Goal: Find contact information: Find contact information

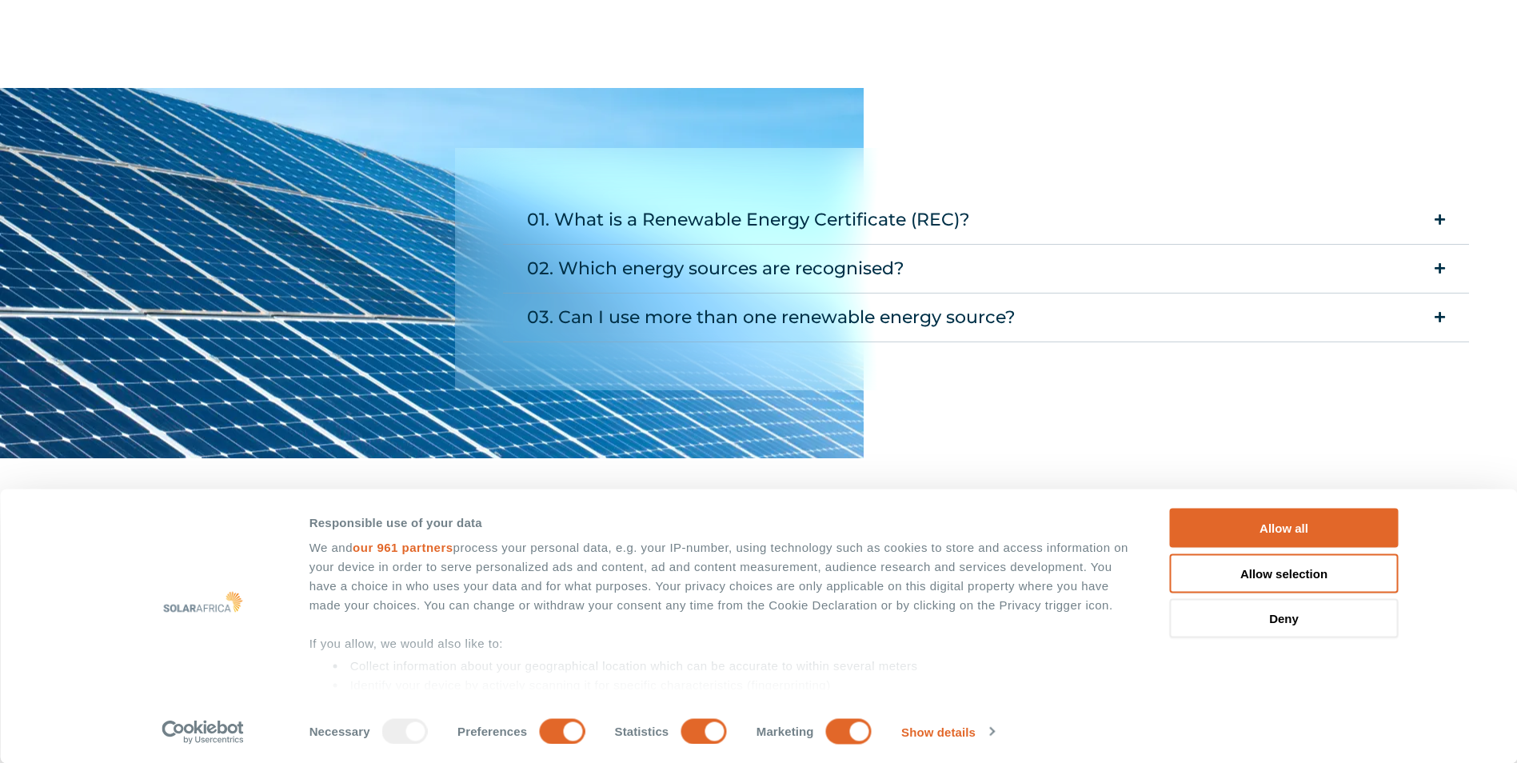
scroll to position [1679, 0]
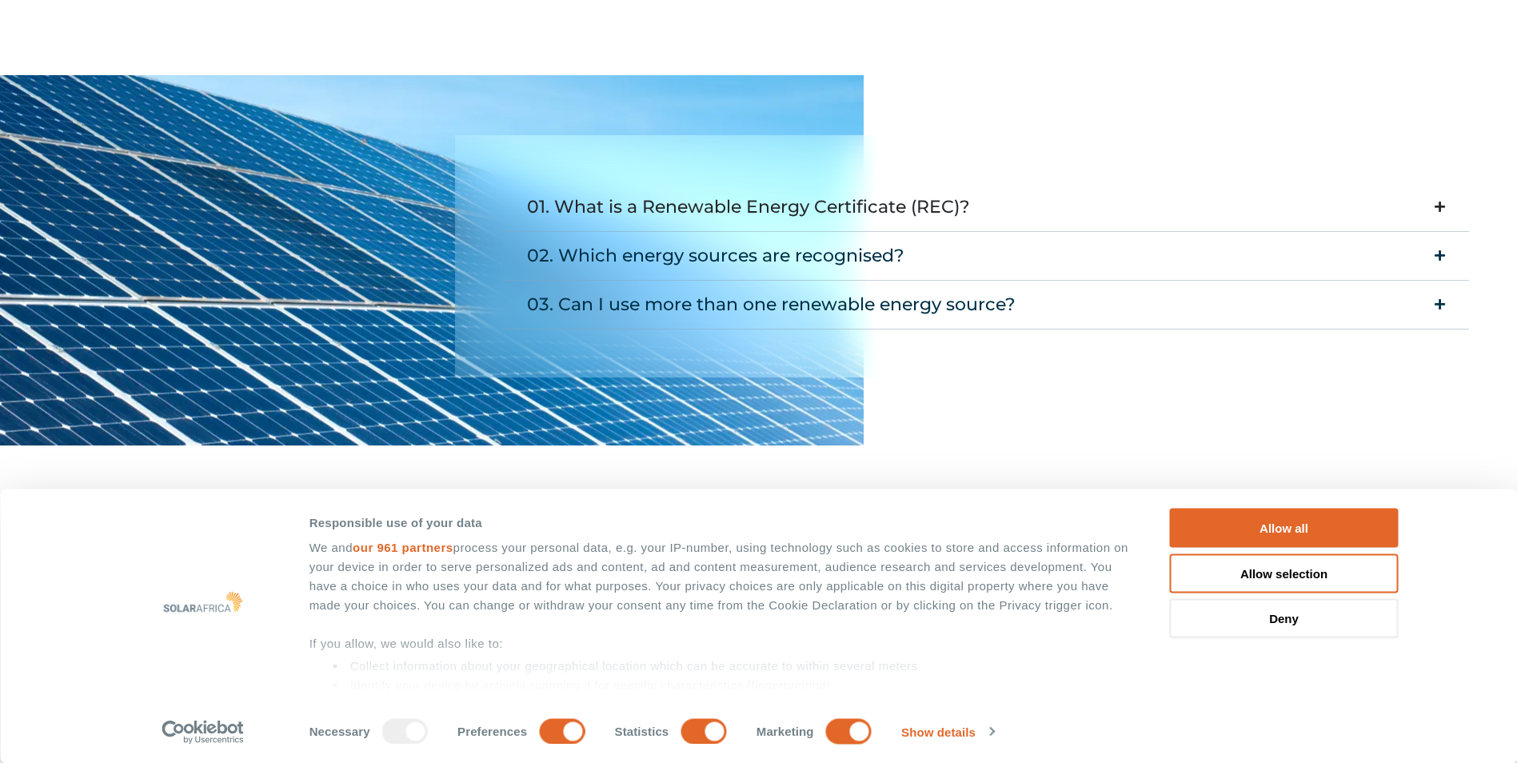
click at [1435, 201] on icon "Accordion. Open links with Enter or Space, close with Escape, and navigate with…" at bounding box center [1440, 207] width 10 height 12
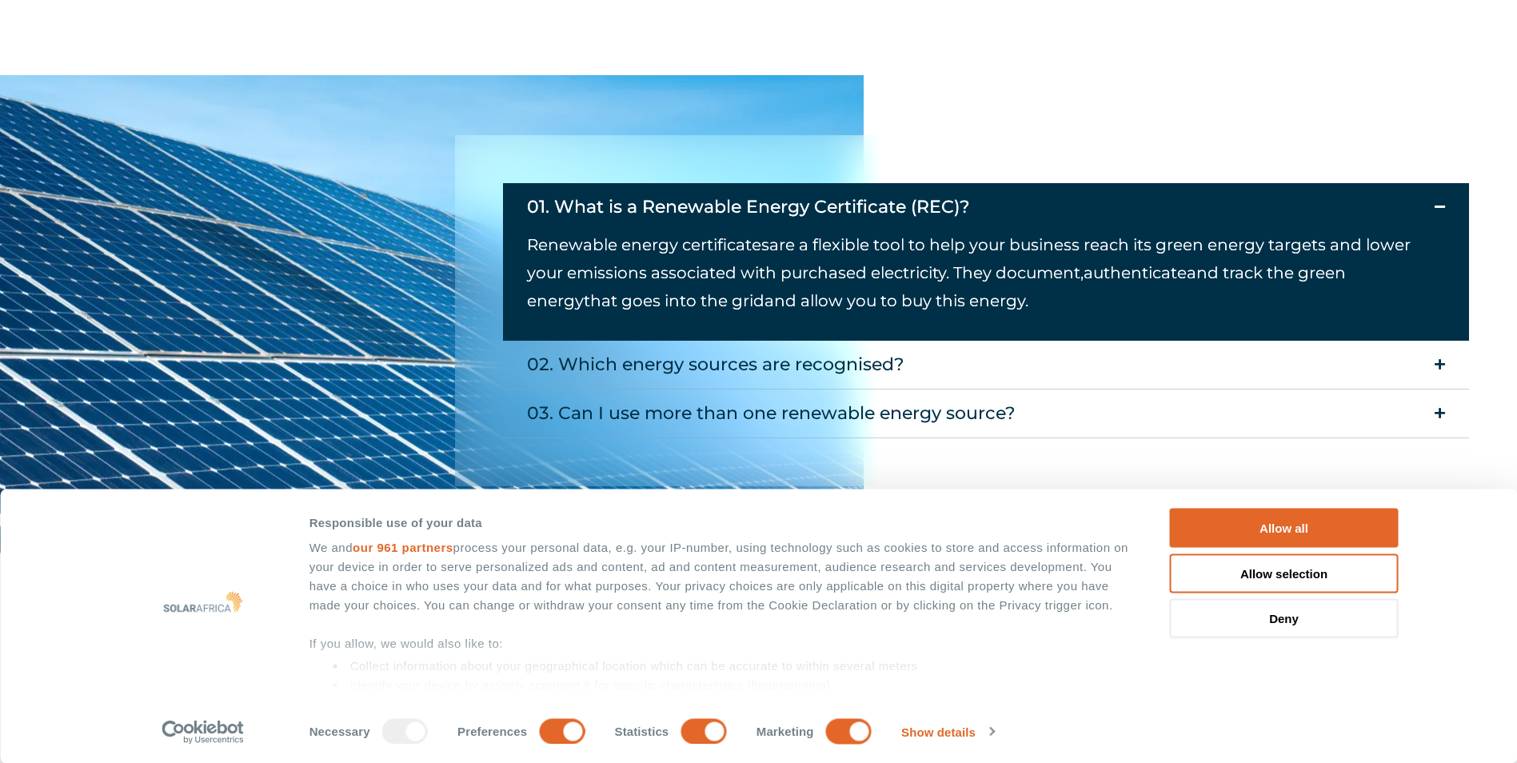
click at [1443, 204] on icon "Accordion. Open links with Enter or Space, close with Escape, and navigate with…" at bounding box center [1440, 207] width 10 height 12
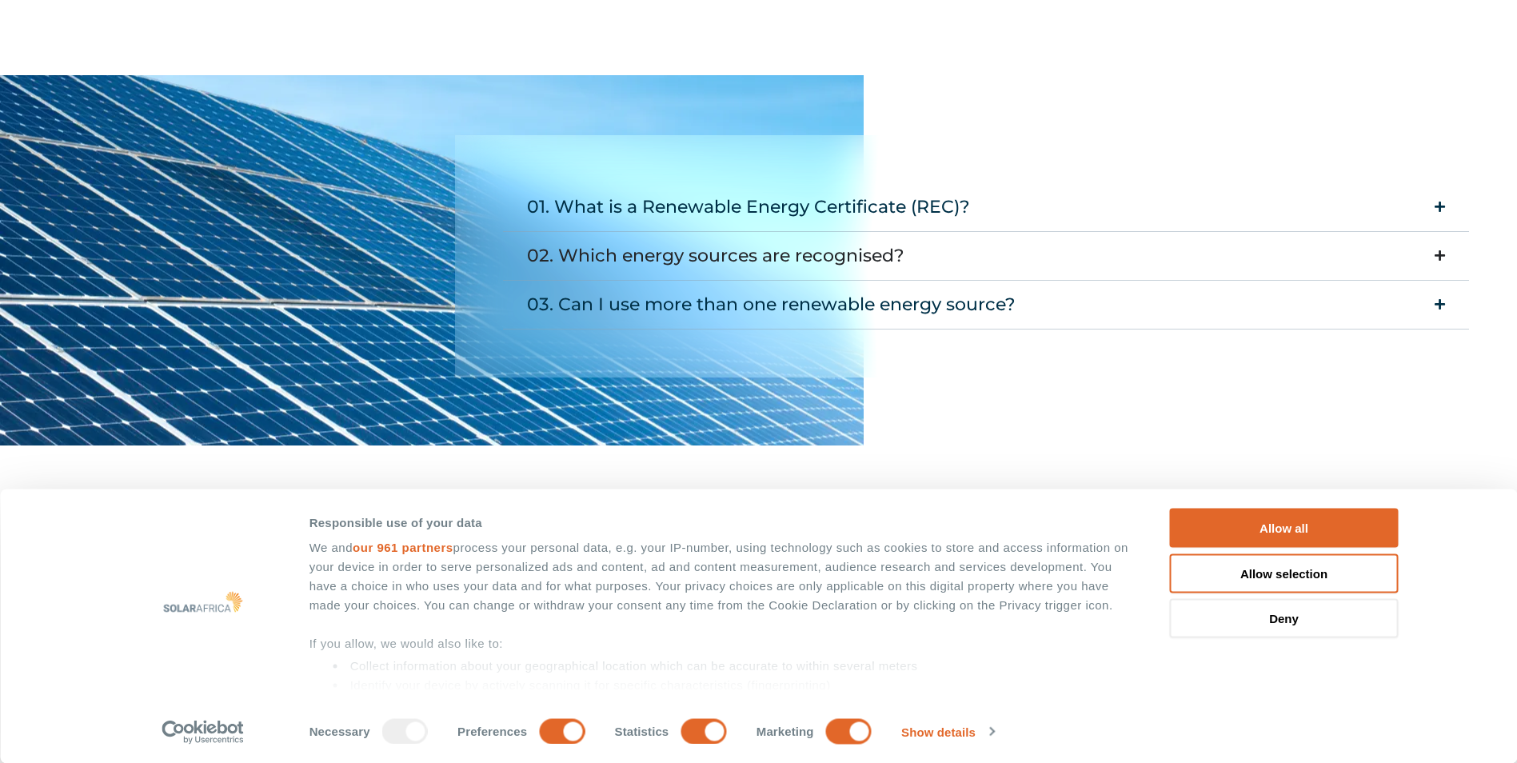
click at [1439, 257] on icon "Accordion. Open links with Enter or Space, close with Escape, and navigate with…" at bounding box center [1440, 255] width 10 height 12
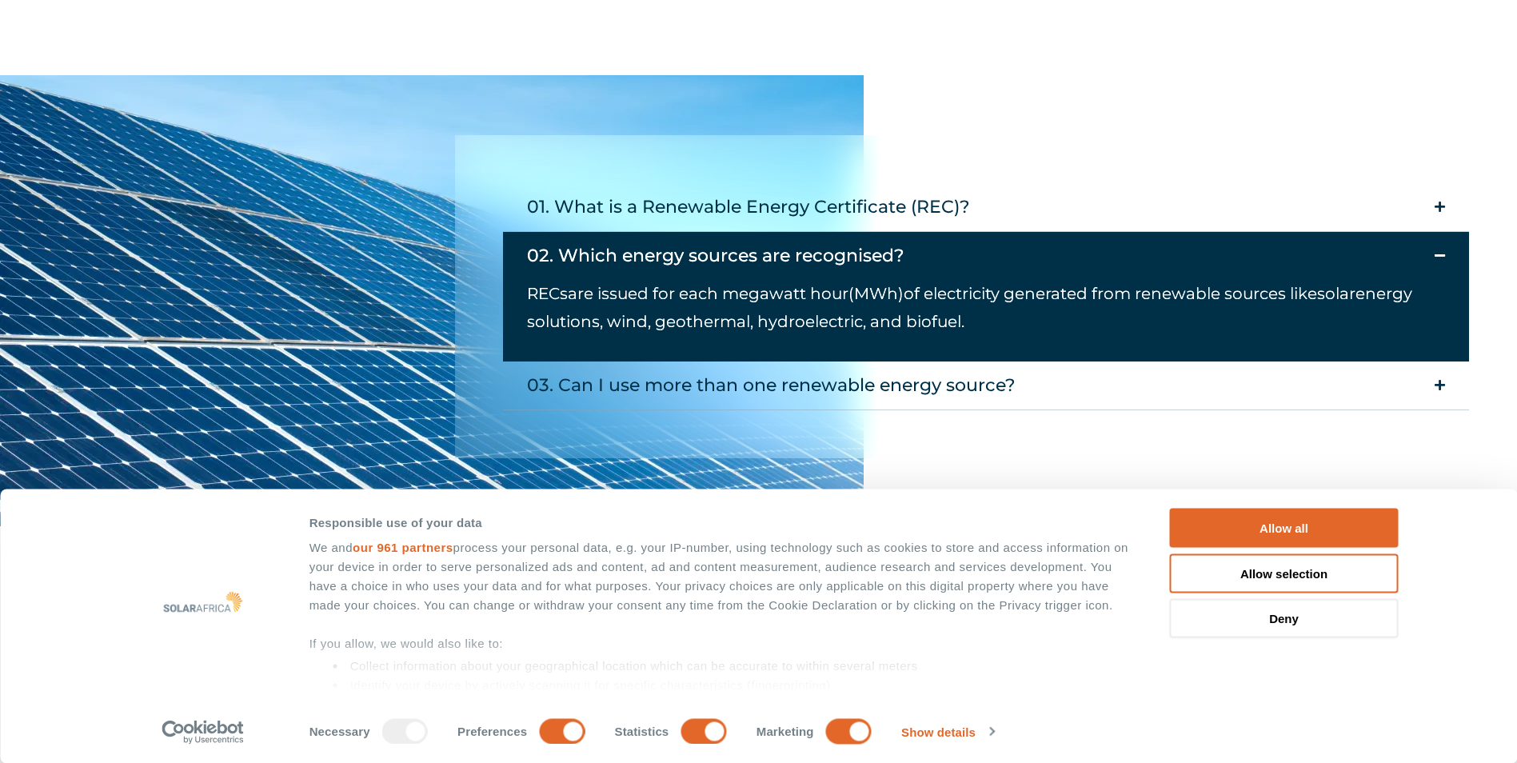
click at [1439, 257] on icon "Accordion. Open links with Enter or Space, close with Escape, and navigate with…" at bounding box center [1440, 255] width 10 height 12
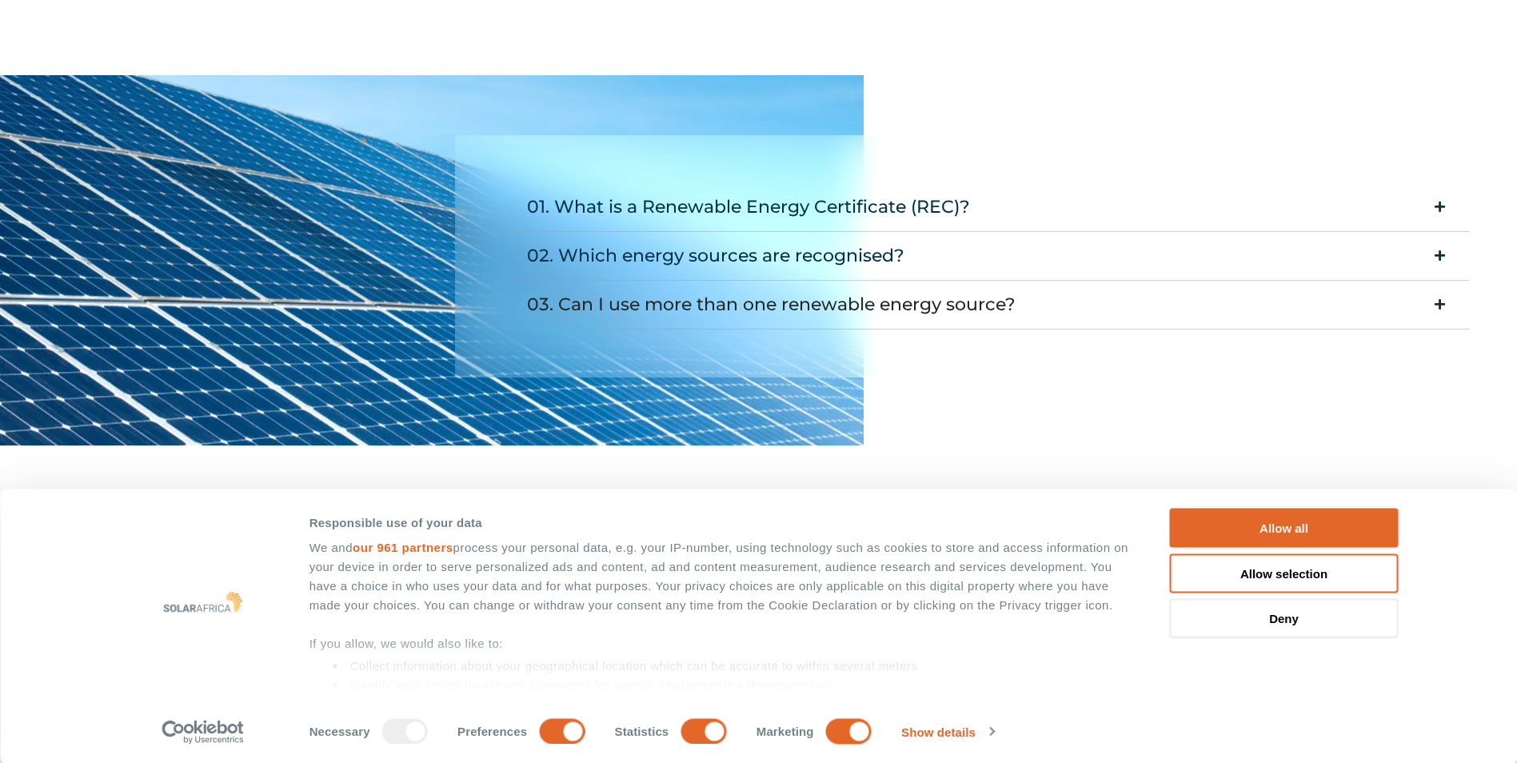
click at [1442, 299] on icon "Accordion. Open links with Enter or Space, close with Escape, and navigate with…" at bounding box center [1440, 304] width 10 height 12
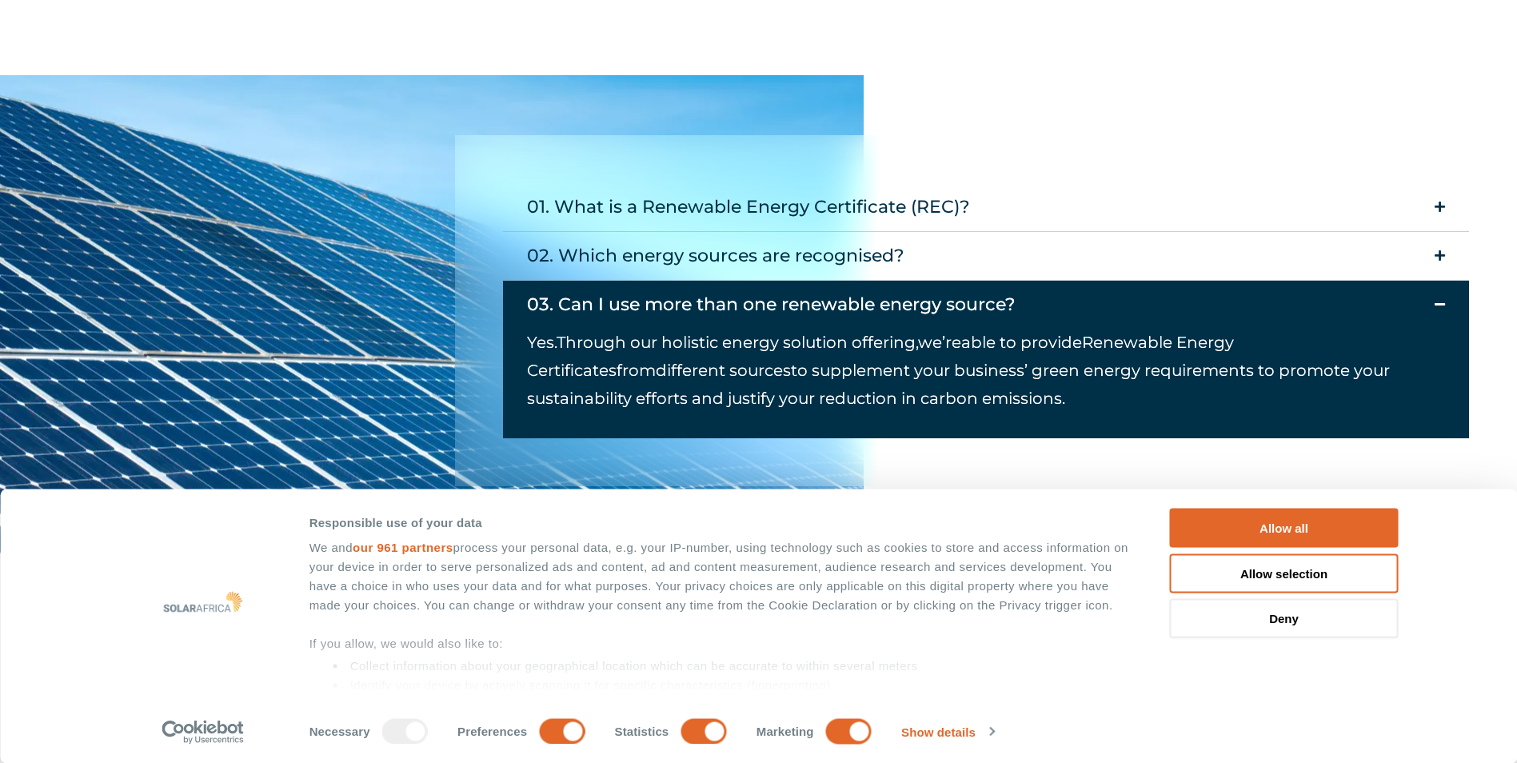
click at [1440, 299] on icon "Accordion. Open links with Enter or Space, close with Escape, and navigate with…" at bounding box center [1440, 304] width 10 height 12
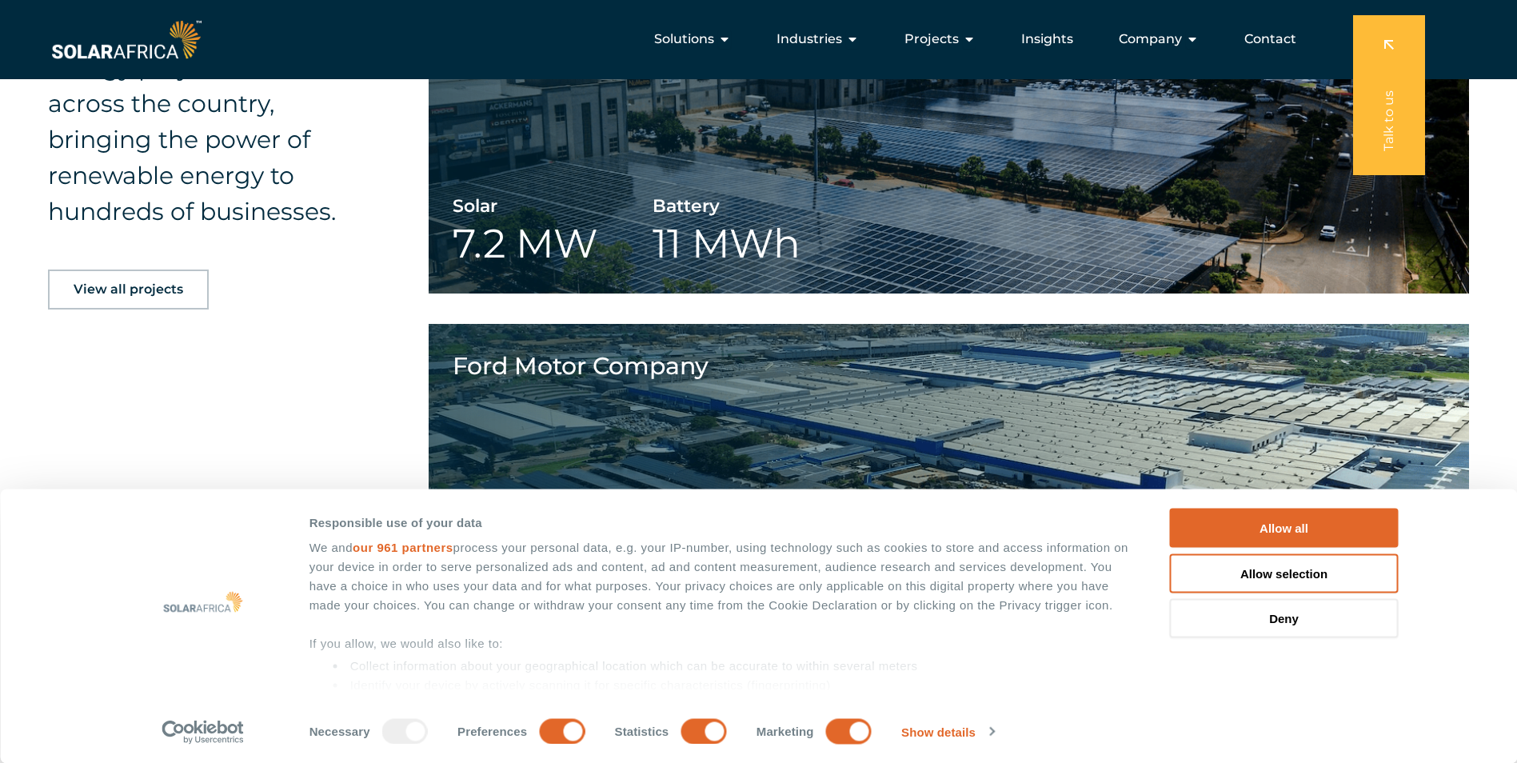
scroll to position [1999, 0]
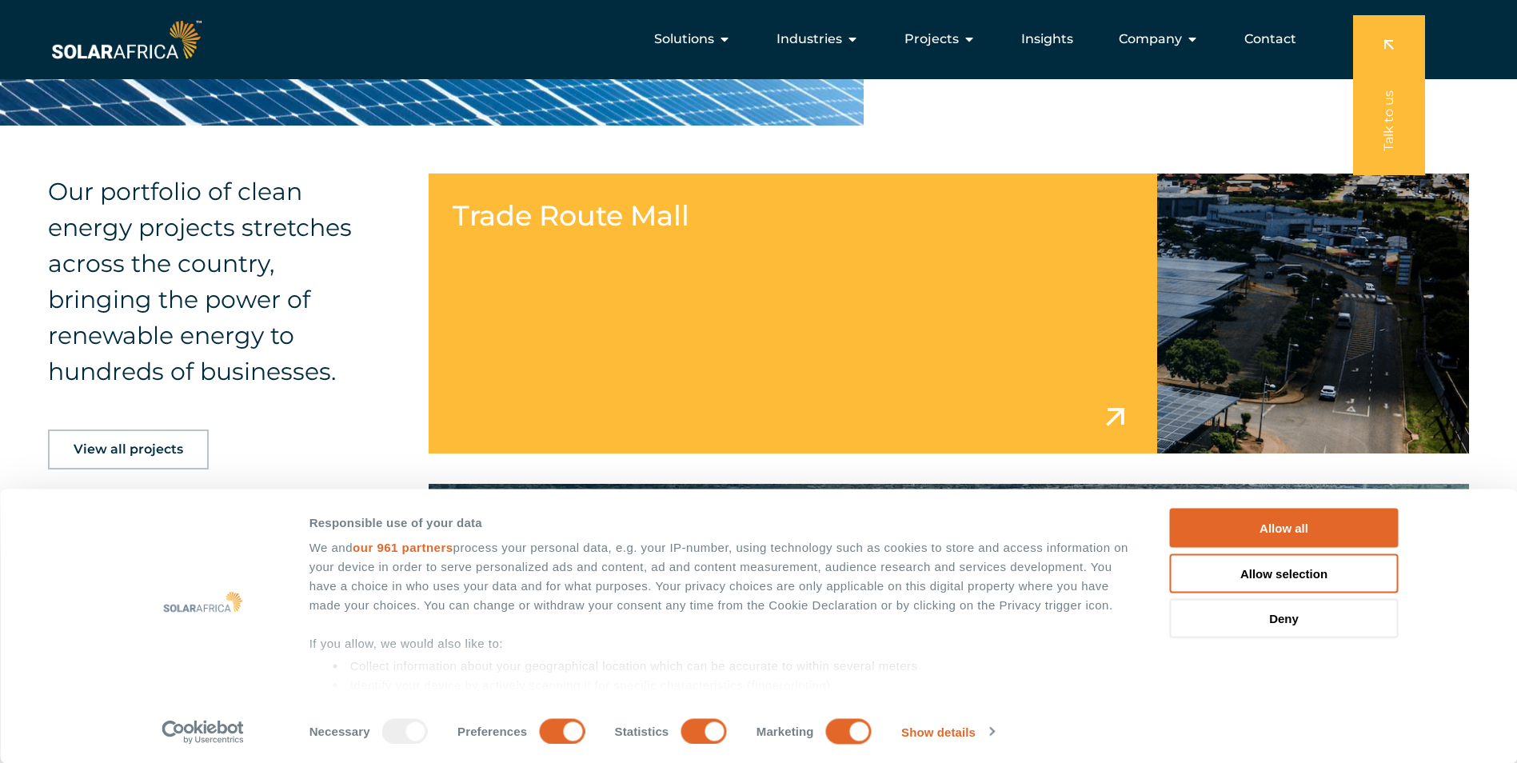
click at [772, 301] on link at bounding box center [949, 314] width 1040 height 280
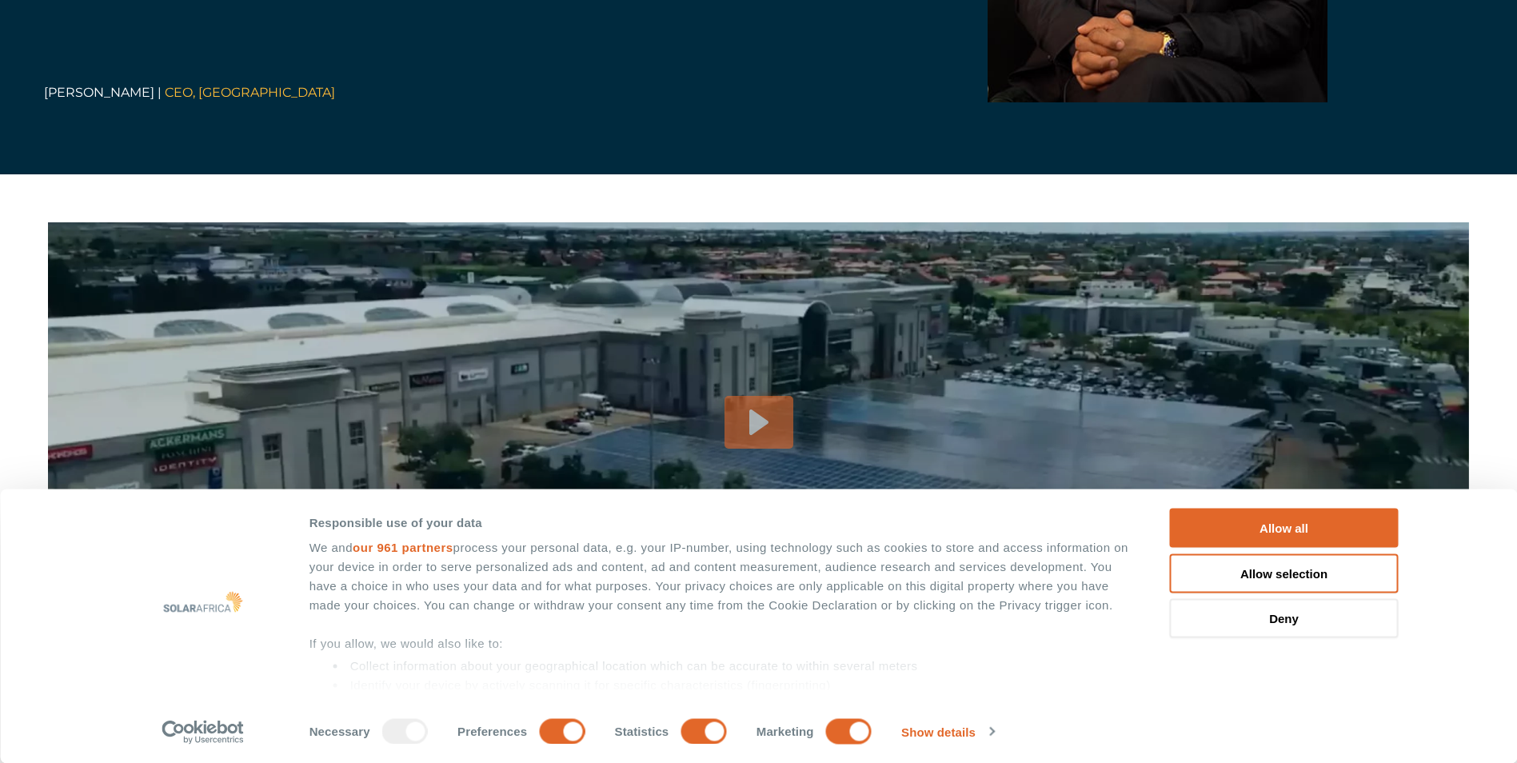
scroll to position [4158, 0]
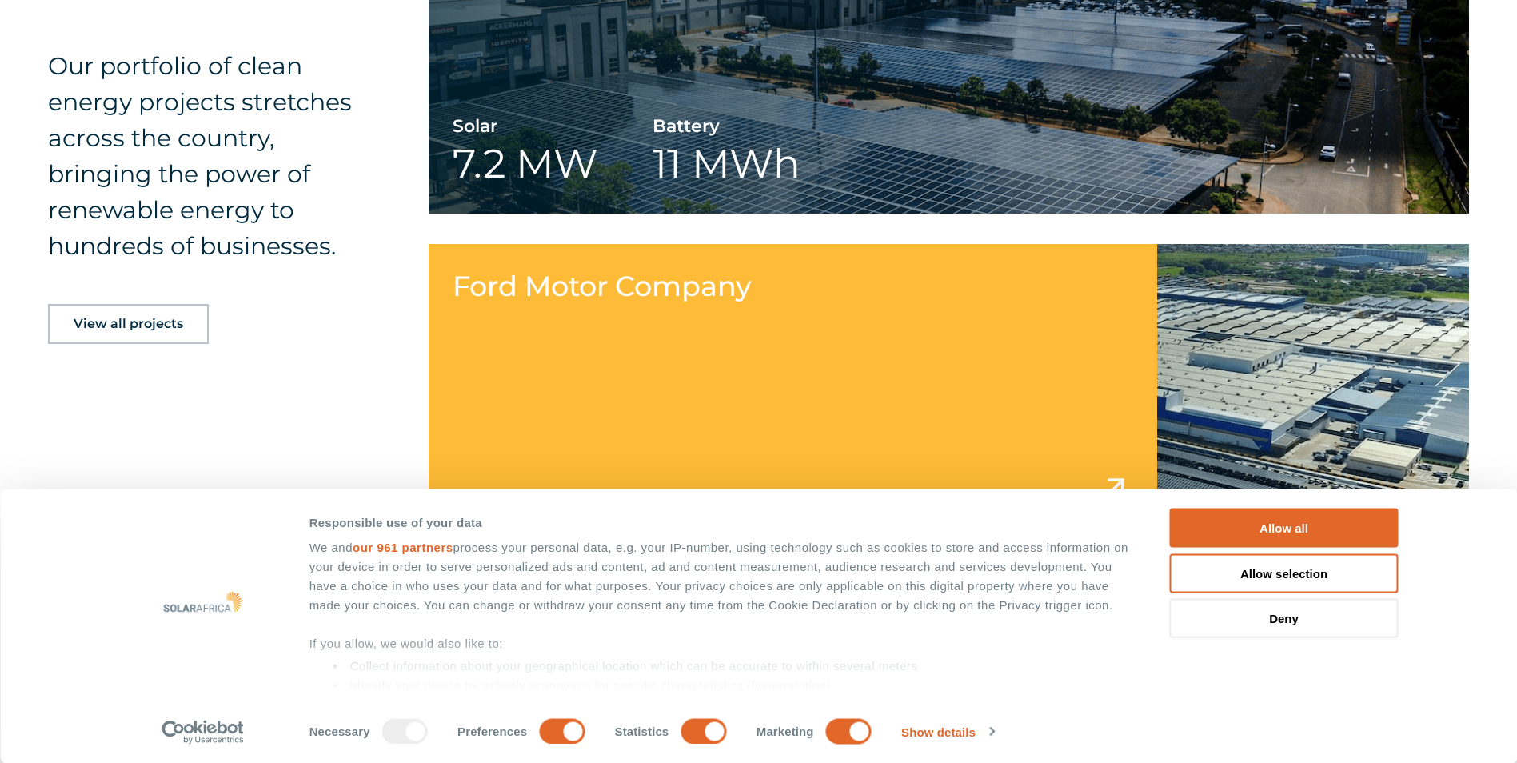
scroll to position [2239, 0]
click at [730, 361] on link at bounding box center [949, 384] width 1040 height 280
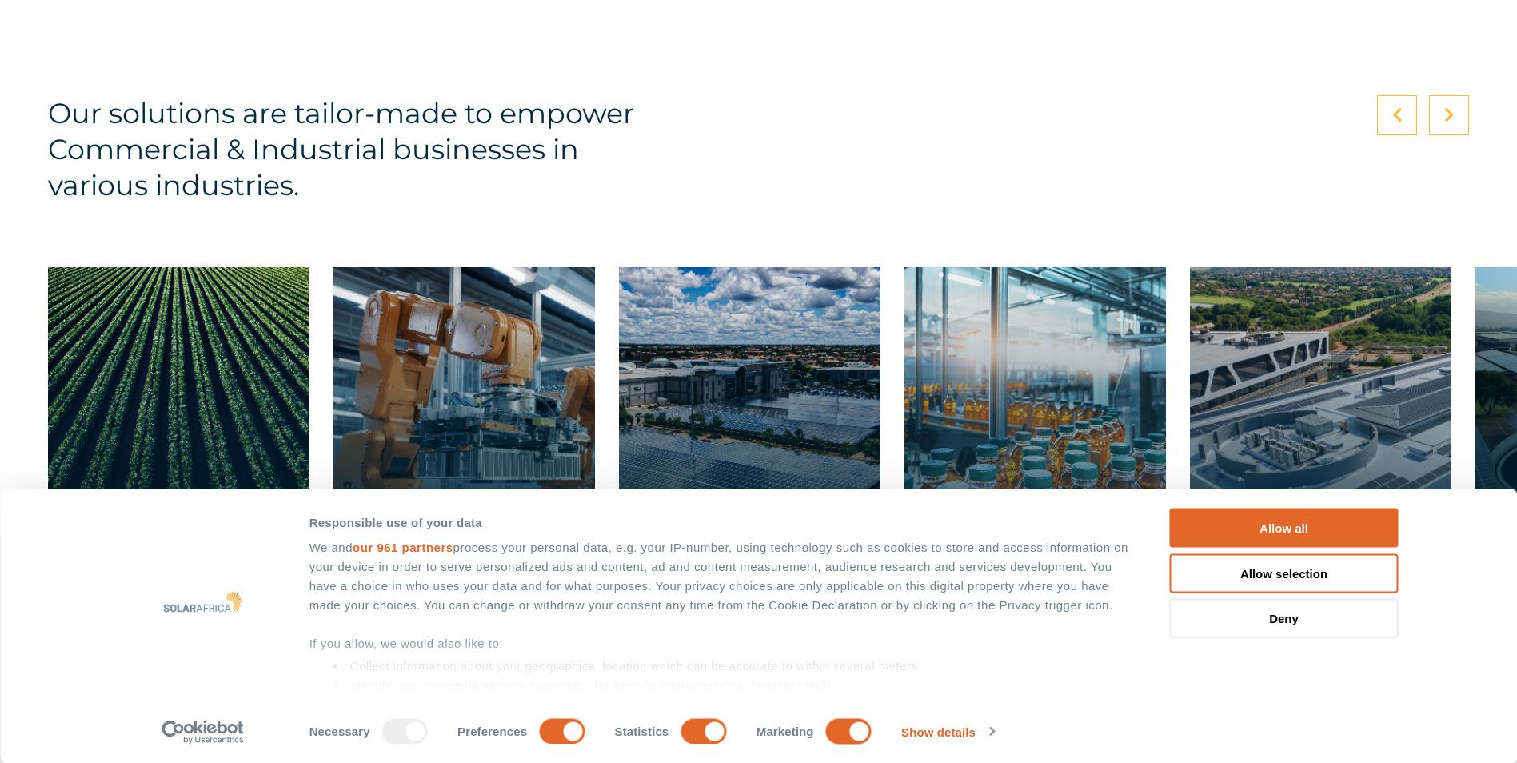
scroll to position [5038, 0]
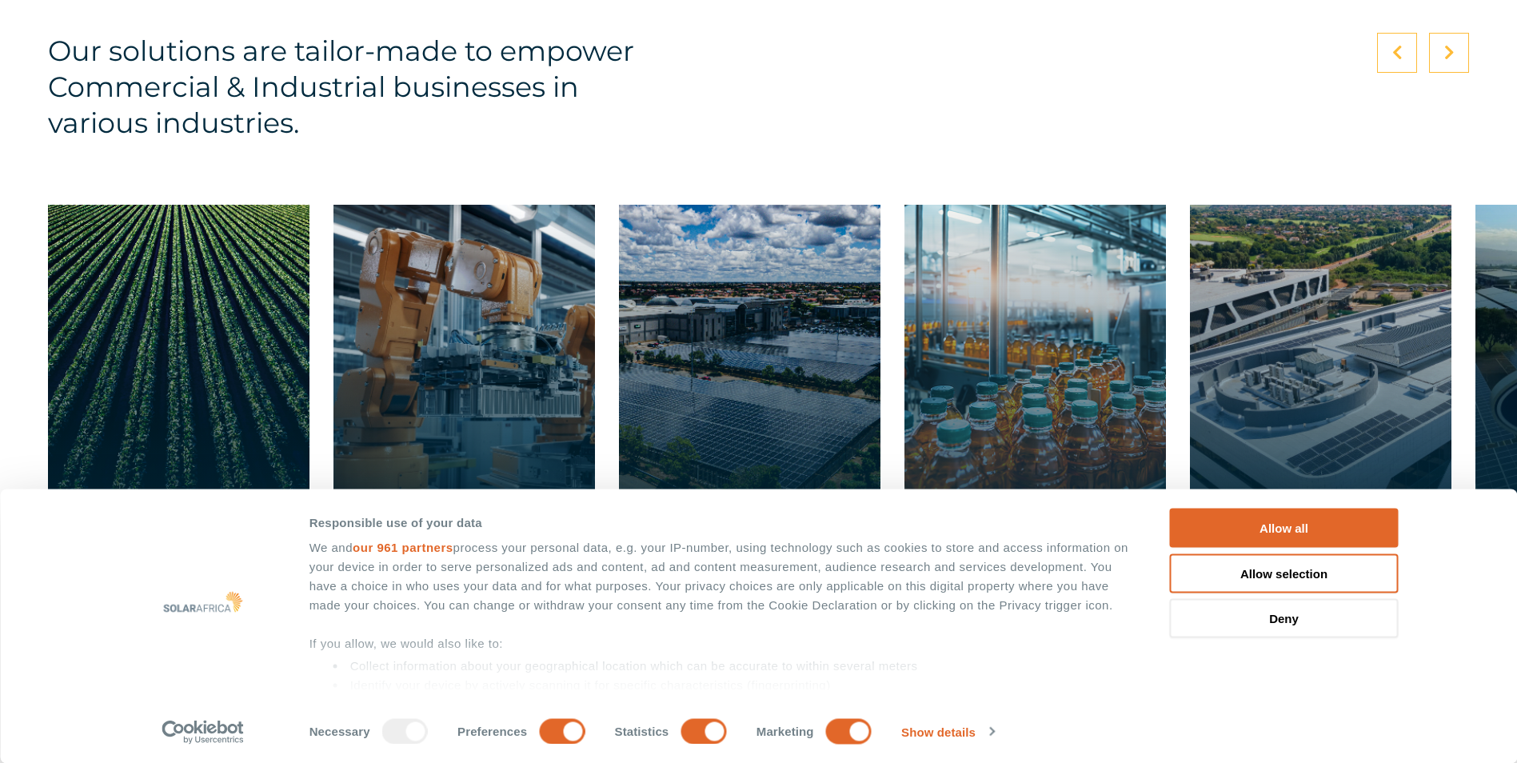
click at [1013, 249] on link at bounding box center [1034, 364] width 261 height 318
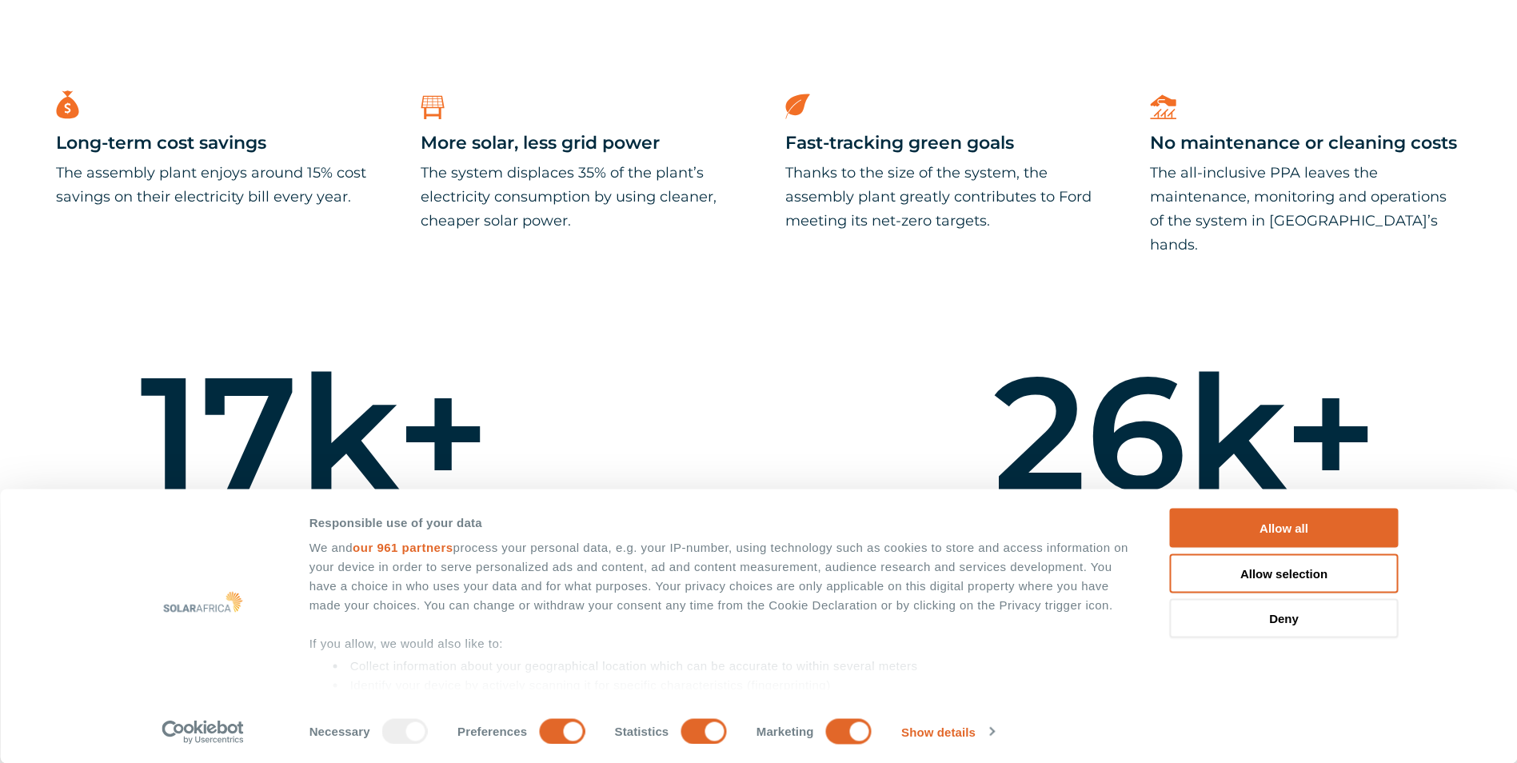
scroll to position [3039, 0]
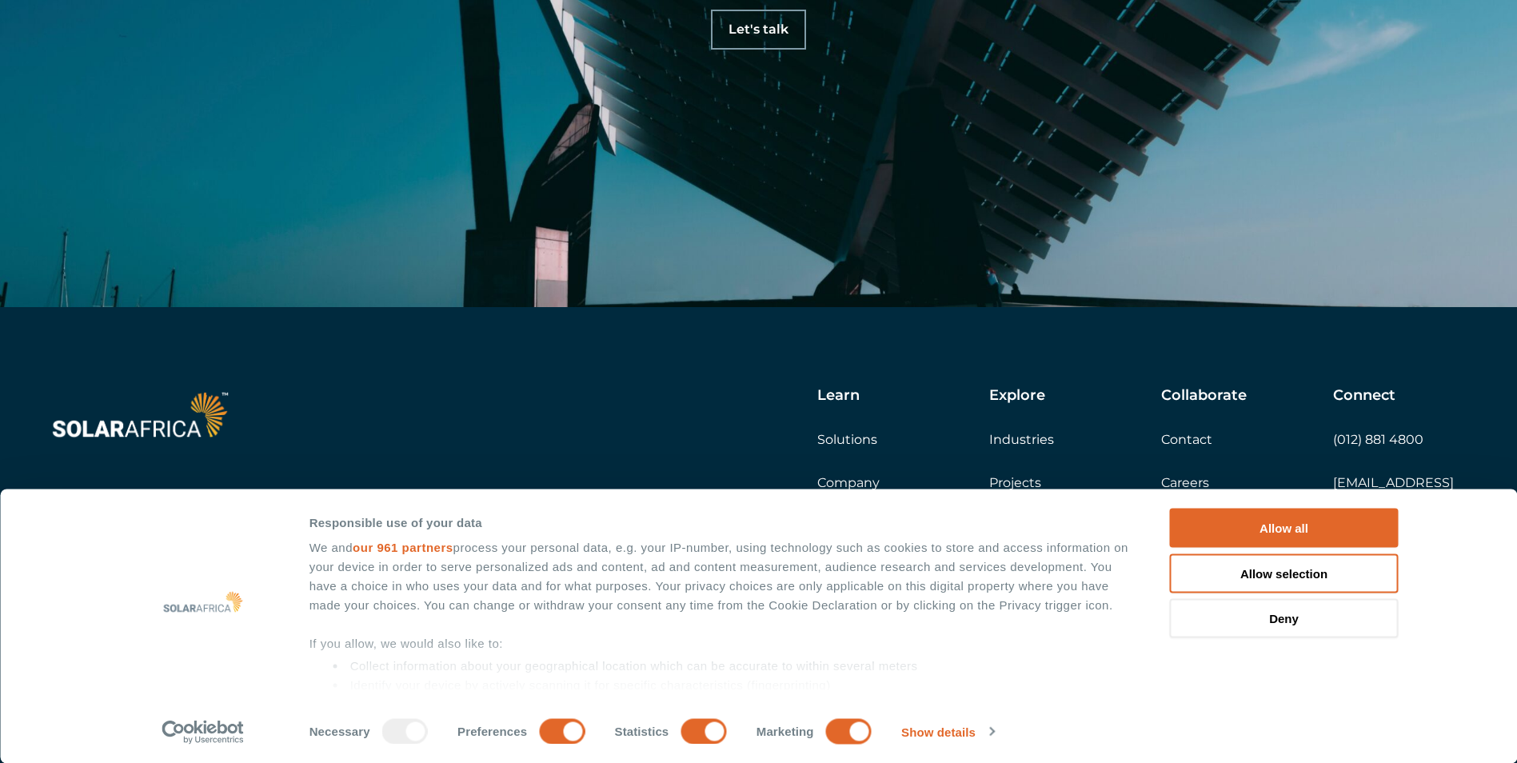
scroll to position [4677, 0]
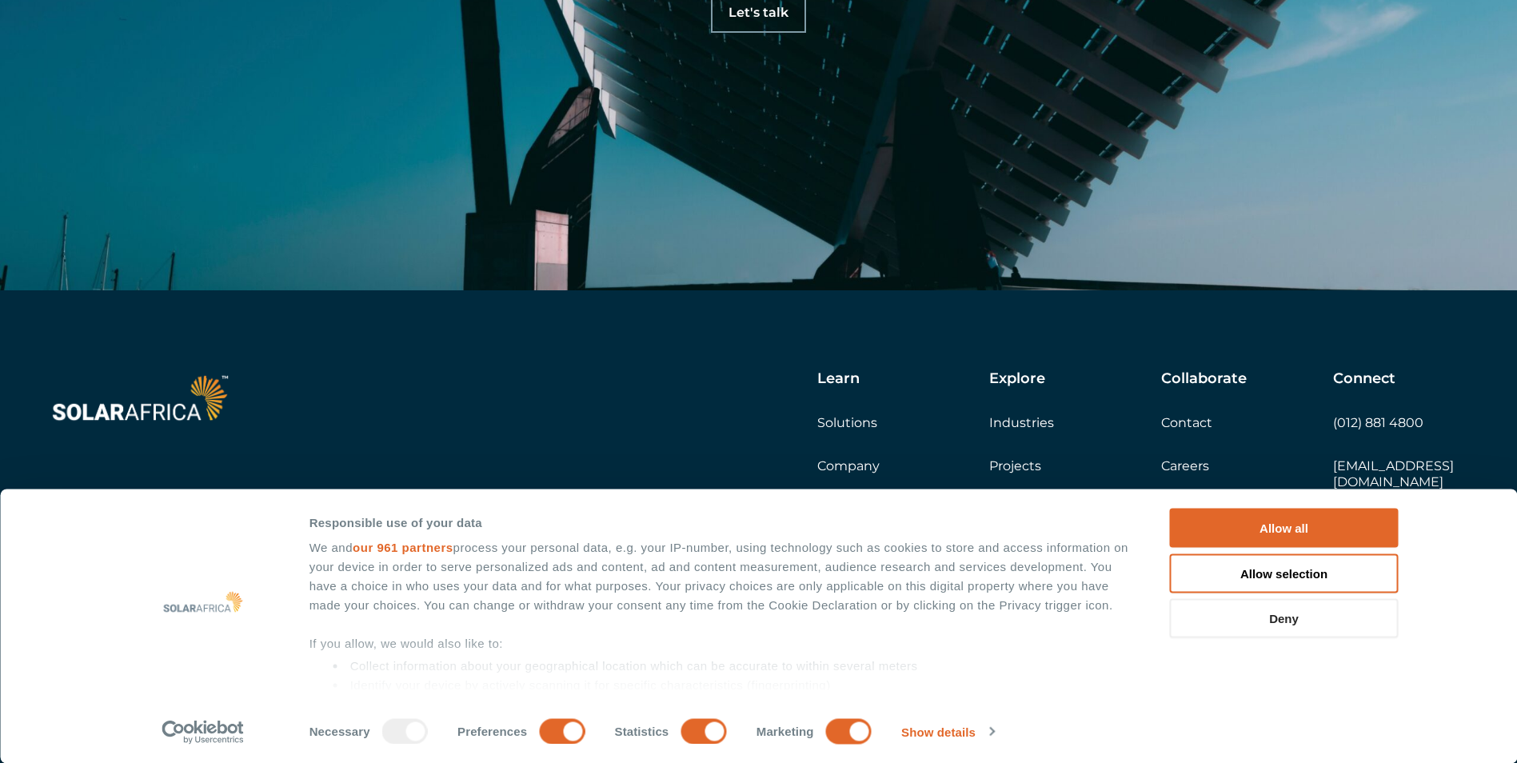
click at [1310, 620] on button "Deny" at bounding box center [1284, 618] width 229 height 39
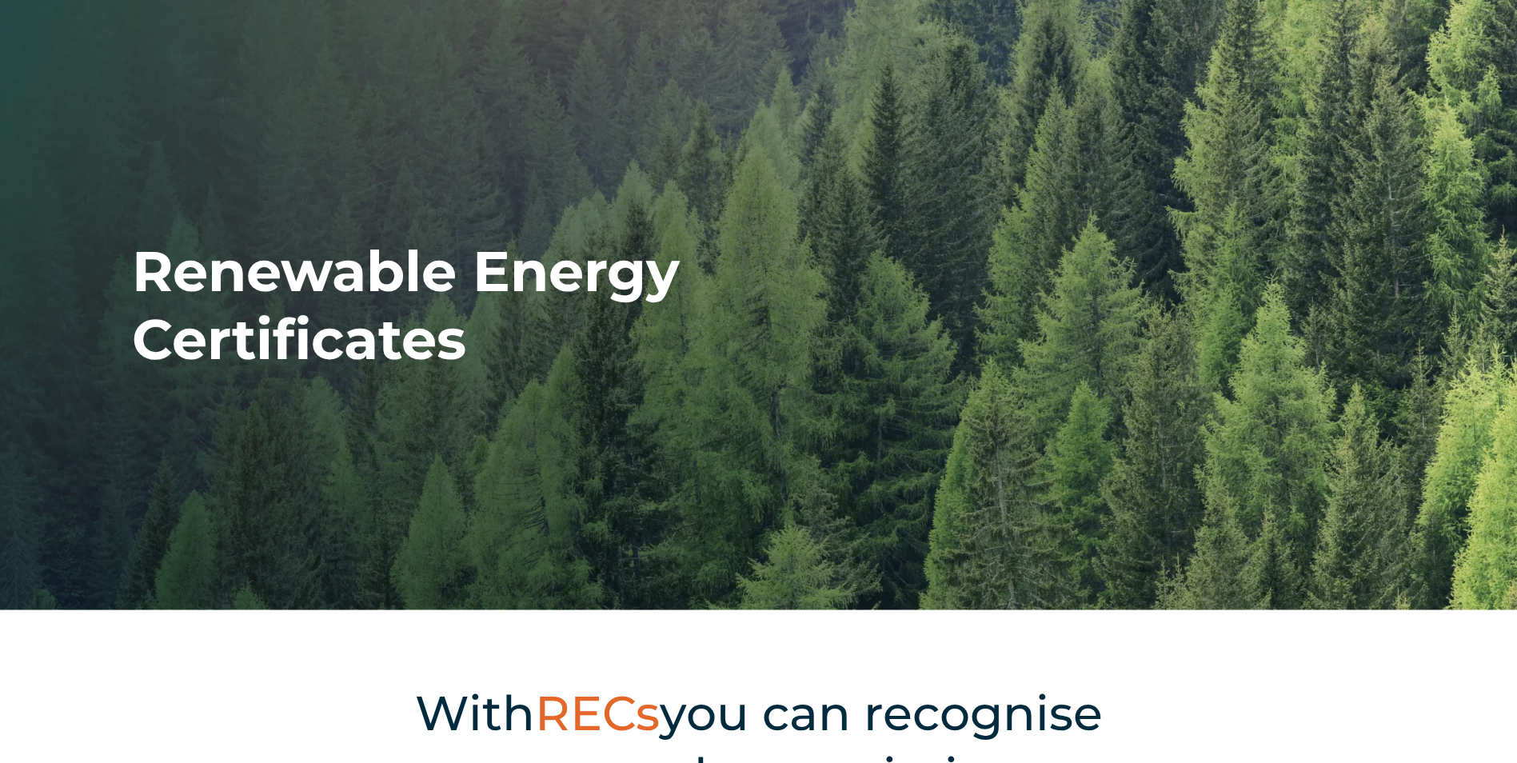
scroll to position [560, 0]
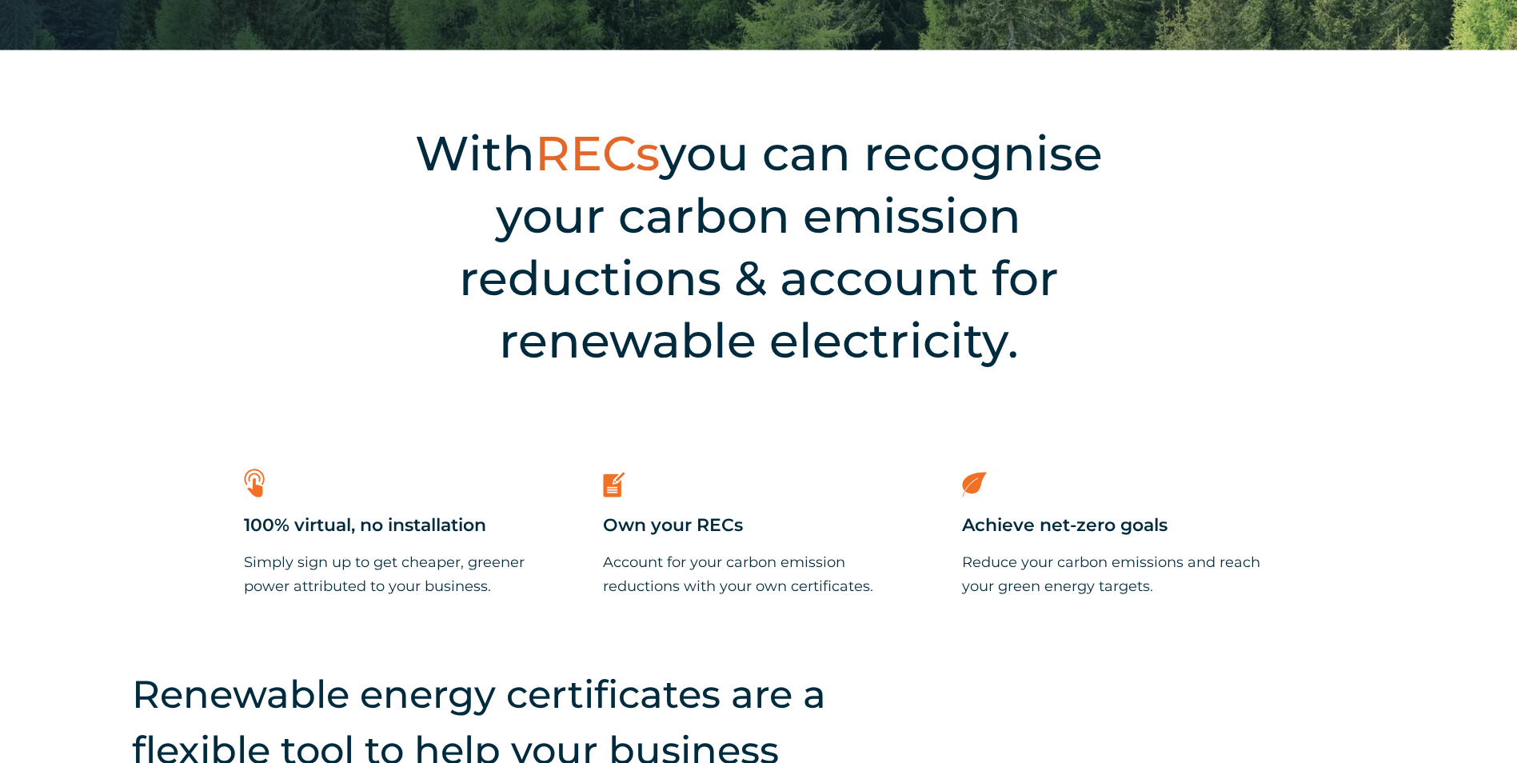
click at [971, 489] on icon at bounding box center [974, 485] width 24 height 25
drag, startPoint x: 992, startPoint y: 531, endPoint x: 998, endPoint y: 537, distance: 8.5
click at [992, 532] on span "Achieve net-zero goals" at bounding box center [1065, 525] width 206 height 23
drag, startPoint x: 1023, startPoint y: 577, endPoint x: 1080, endPoint y: 585, distance: 58.2
click at [1024, 577] on p "Reduce your carbon emissions and reach your green energy targets." at bounding box center [1117, 574] width 311 height 48
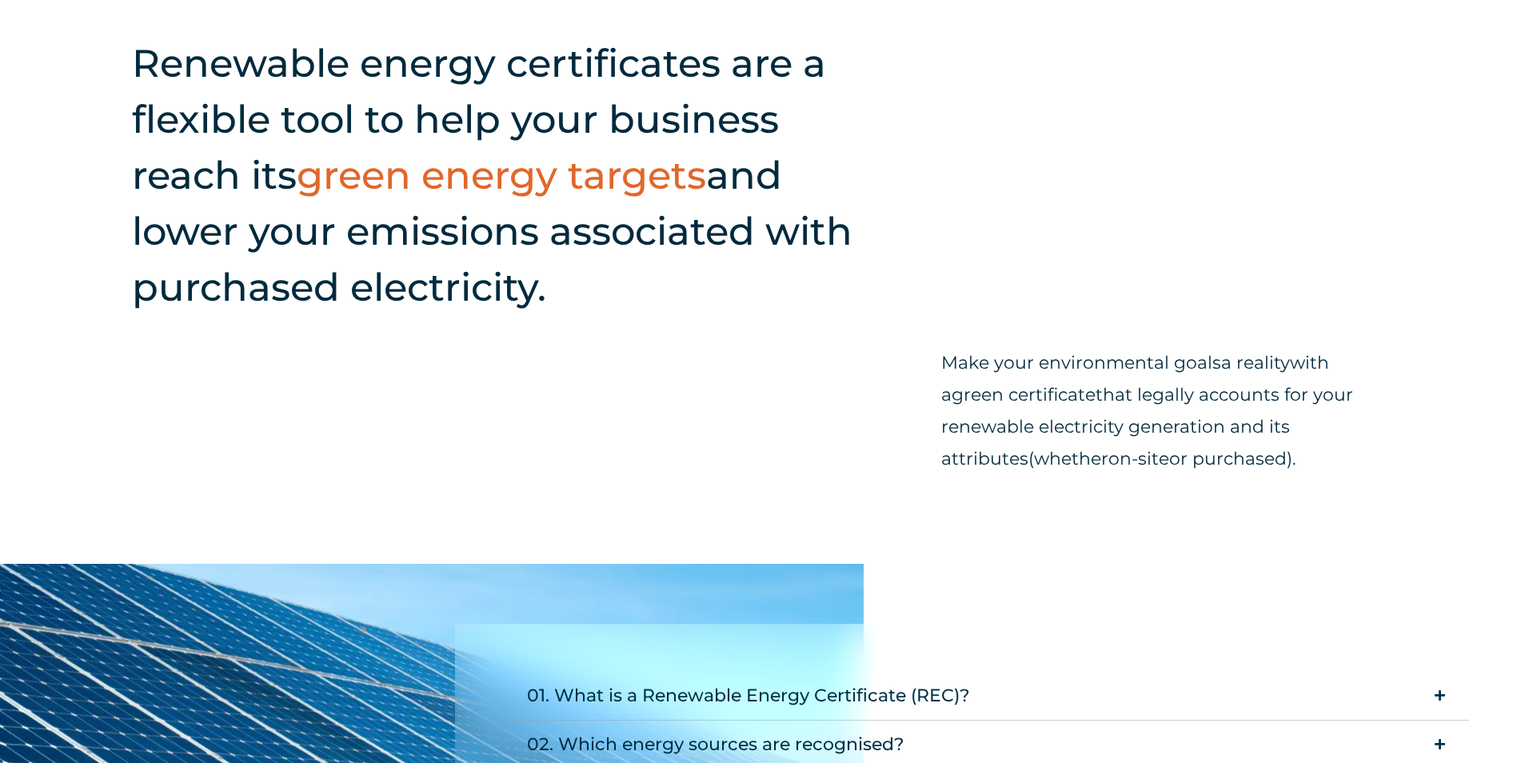
scroll to position [1200, 0]
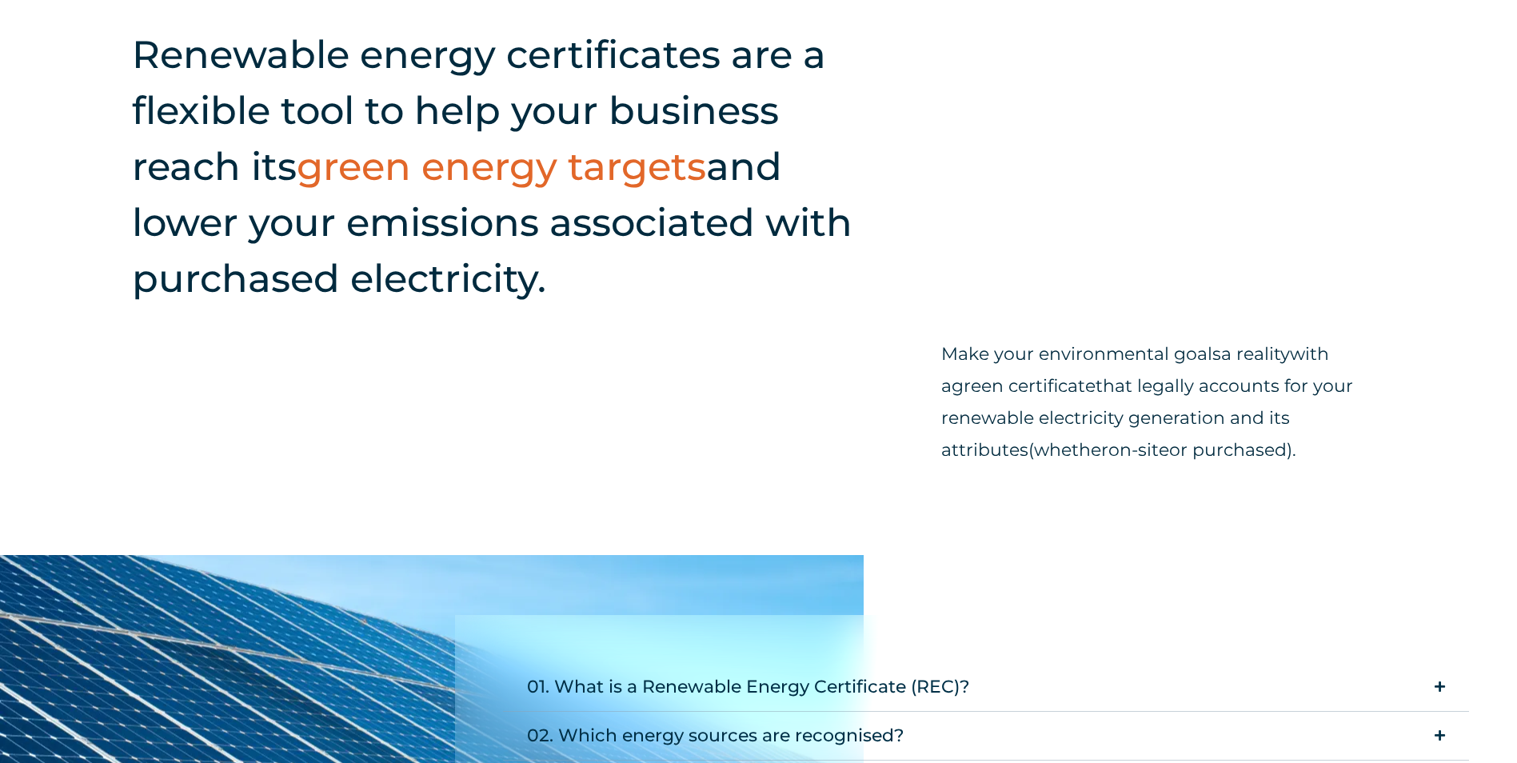
click at [1108, 446] on span "on-site" at bounding box center [1138, 450] width 61 height 22
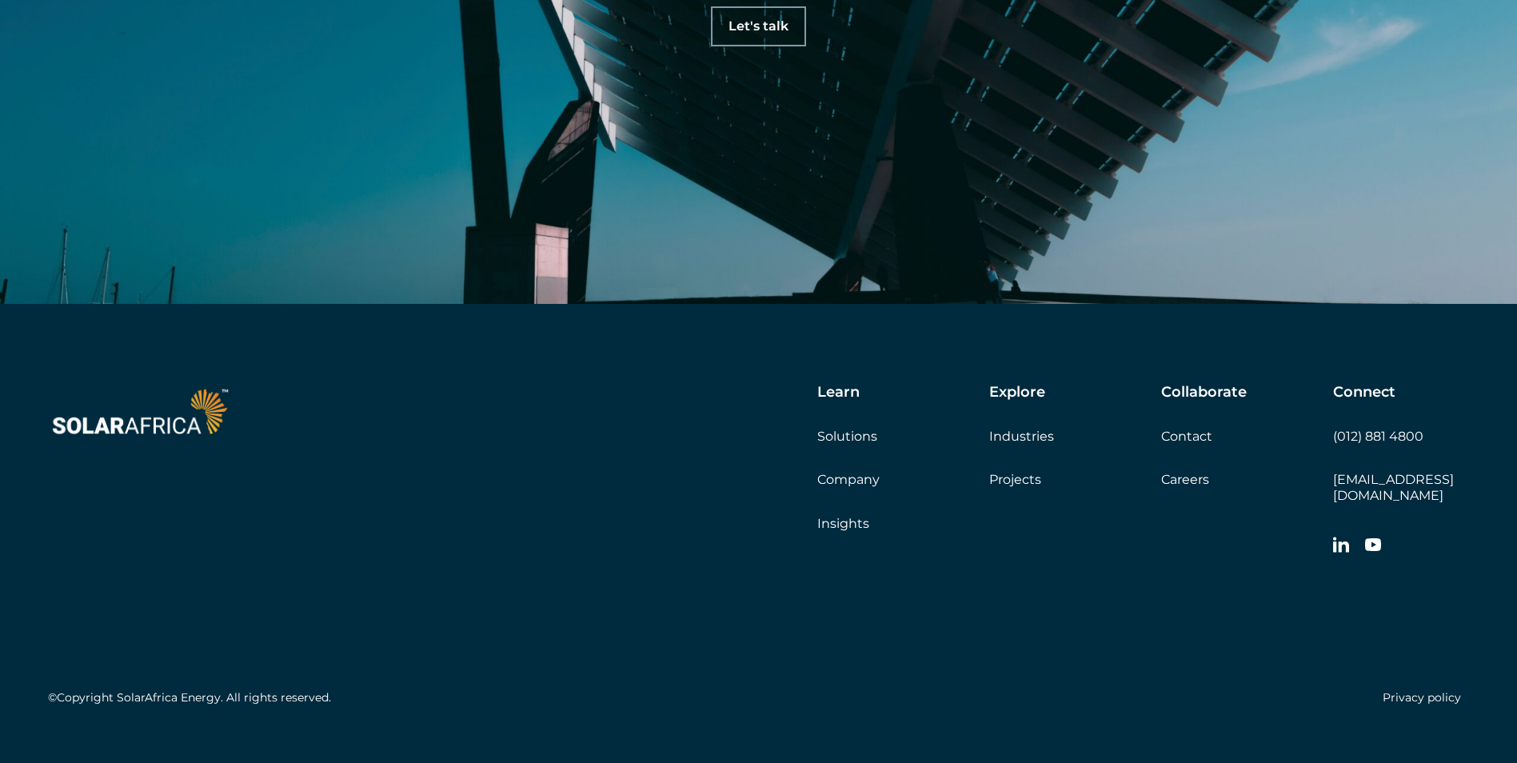
scroll to position [4677, 0]
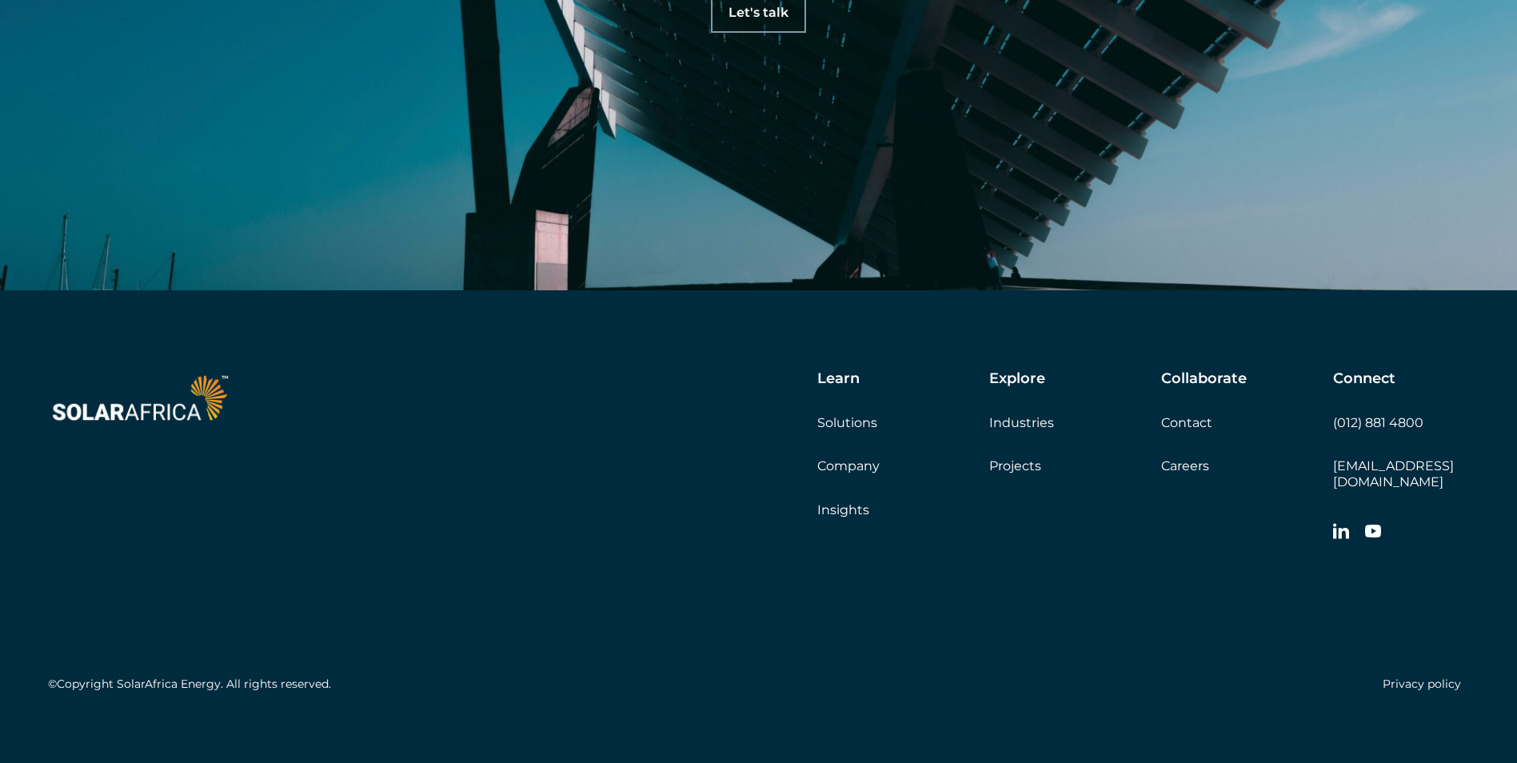
click at [1181, 421] on link "Contact" at bounding box center [1186, 422] width 51 height 15
